Goal: Use online tool/utility: Utilize a website feature to perform a specific function

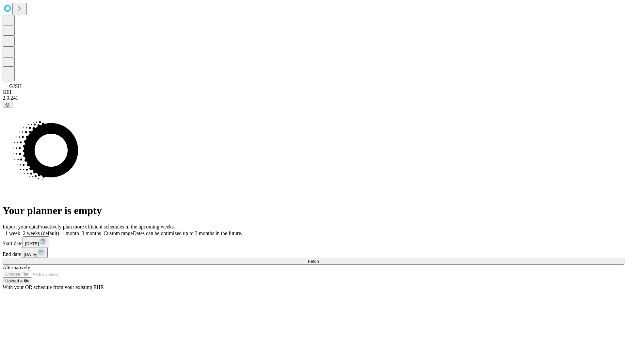
click at [59, 230] on label "2 weeks (default)" at bounding box center [39, 233] width 39 height 6
click at [319, 259] on span "Fetch" at bounding box center [313, 261] width 11 height 5
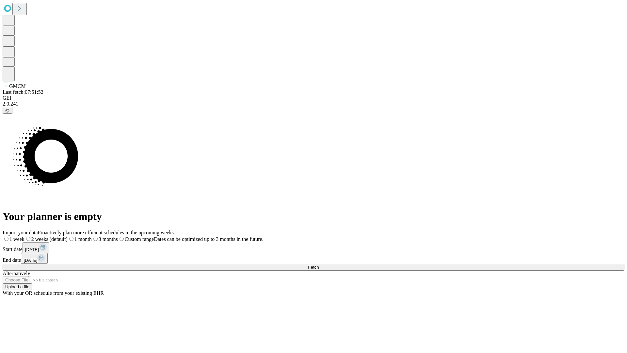
click at [68, 236] on label "2 weeks (default)" at bounding box center [45, 239] width 43 height 6
click at [319, 265] on span "Fetch" at bounding box center [313, 267] width 11 height 5
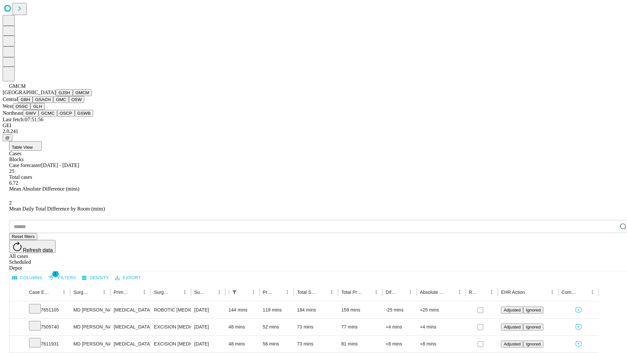
click at [33, 103] on button "GBH" at bounding box center [25, 99] width 15 height 7
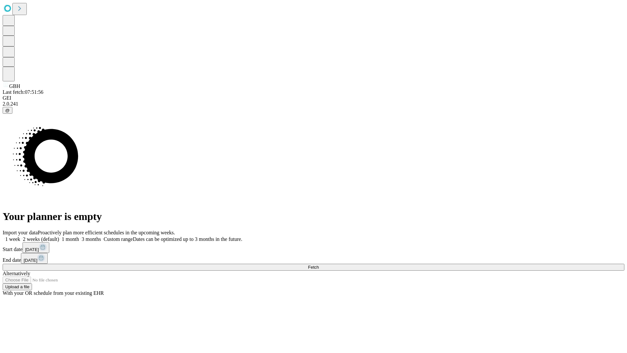
click at [59, 236] on label "2 weeks (default)" at bounding box center [39, 239] width 39 height 6
click at [319, 265] on span "Fetch" at bounding box center [313, 267] width 11 height 5
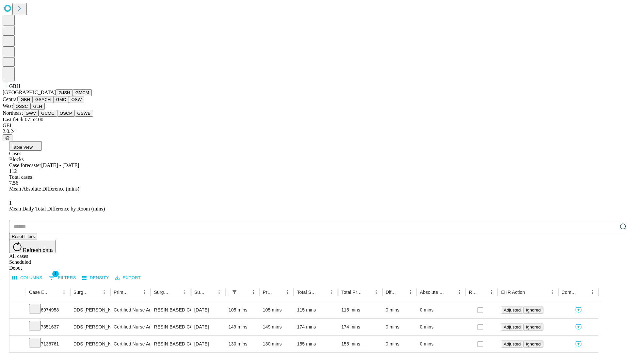
click at [51, 103] on button "GSACH" at bounding box center [43, 99] width 21 height 7
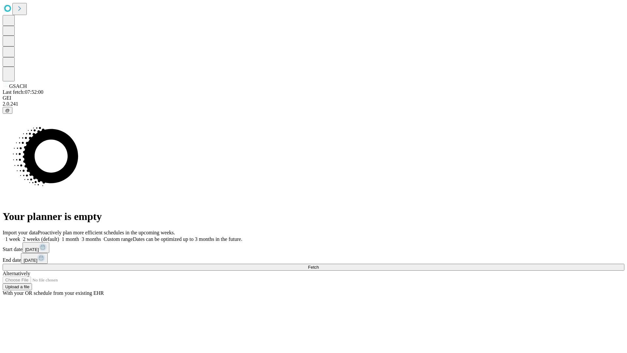
click at [59, 236] on label "2 weeks (default)" at bounding box center [39, 239] width 39 height 6
click at [319, 265] on span "Fetch" at bounding box center [313, 267] width 11 height 5
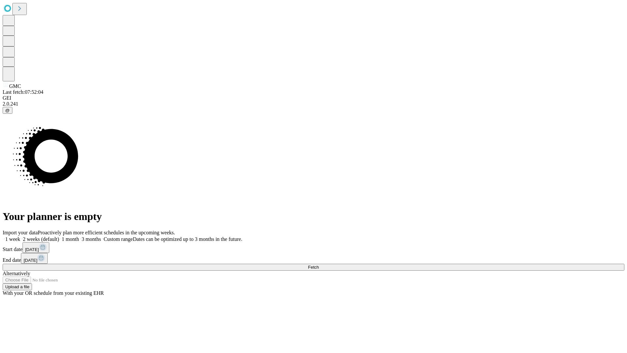
click at [59, 236] on label "2 weeks (default)" at bounding box center [39, 239] width 39 height 6
click at [319, 265] on span "Fetch" at bounding box center [313, 267] width 11 height 5
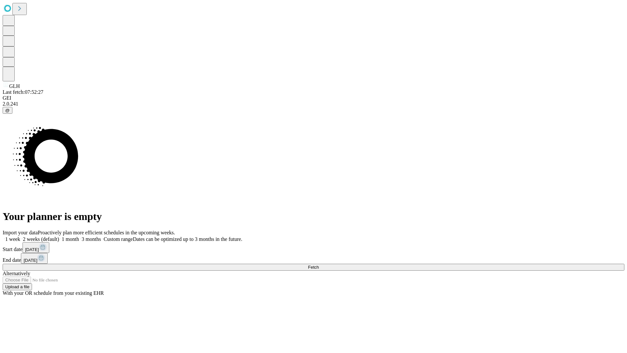
click at [59, 236] on label "2 weeks (default)" at bounding box center [39, 239] width 39 height 6
click at [319, 265] on span "Fetch" at bounding box center [313, 267] width 11 height 5
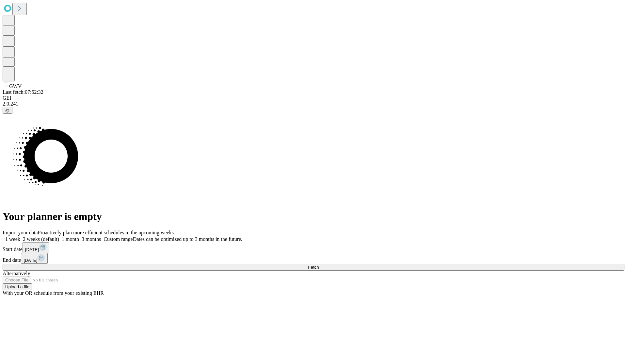
click at [319, 265] on span "Fetch" at bounding box center [313, 267] width 11 height 5
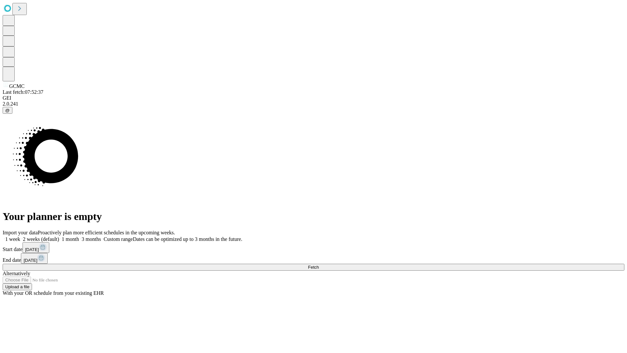
click at [59, 236] on label "2 weeks (default)" at bounding box center [39, 239] width 39 height 6
click at [319, 265] on span "Fetch" at bounding box center [313, 267] width 11 height 5
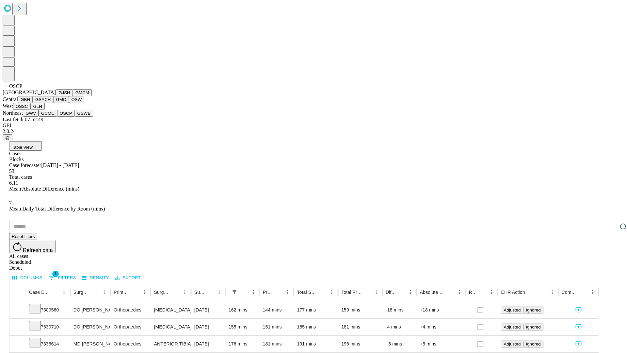
click at [75, 117] on button "GSWB" at bounding box center [84, 113] width 19 height 7
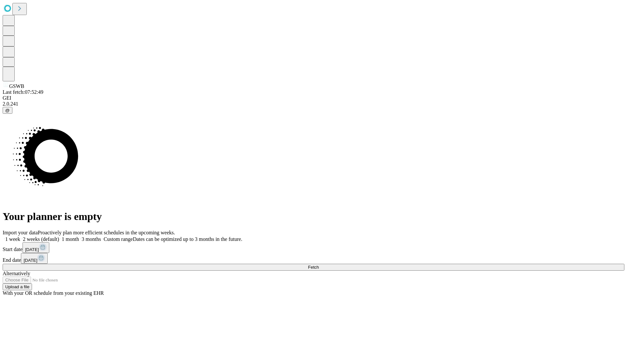
click at [59, 236] on label "2 weeks (default)" at bounding box center [39, 239] width 39 height 6
click at [319, 265] on span "Fetch" at bounding box center [313, 267] width 11 height 5
